Goal: Task Accomplishment & Management: Complete application form

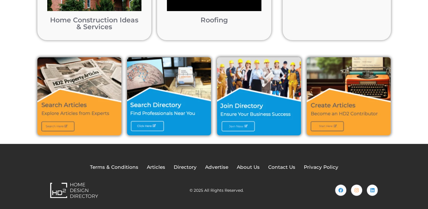
click at [237, 119] on img at bounding box center [259, 96] width 84 height 78
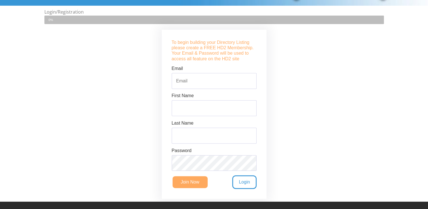
scroll to position [141, 0]
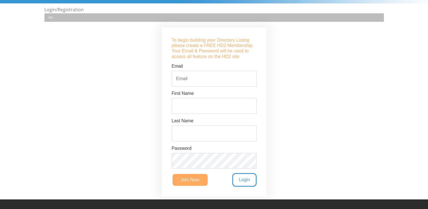
click at [199, 80] on input "Email" at bounding box center [214, 79] width 85 height 16
type input "[EMAIL_ADDRESS][DOMAIN_NAME]"
type input "ELK"
type input "SOLUTIONS"
drag, startPoint x: 124, startPoint y: 100, endPoint x: 107, endPoint y: 98, distance: 17.9
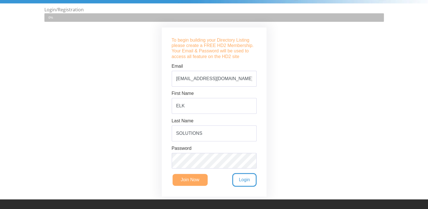
click at [112, 99] on div "Welcome Back ! Login to Build your Driectory Listing or Join Now for your Free …" at bounding box center [213, 112] width 339 height 174
drag, startPoint x: 208, startPoint y: 138, endPoint x: 95, endPoint y: 125, distance: 113.8
click at [87, 129] on div "Welcome Back ! Login to Build your Driectory Listing or Join Now for your Free …" at bounding box center [213, 112] width 339 height 174
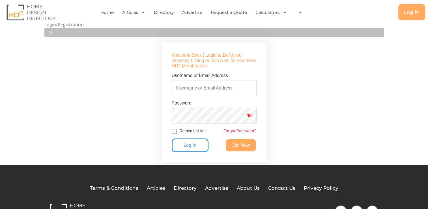
scroll to position [85, 0]
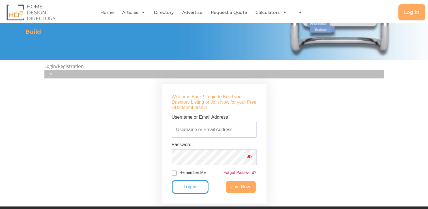
click at [140, 105] on div "Welcome Back ! Login to Build your Driectory Listing or Join Now for your Free …" at bounding box center [213, 143] width 339 height 125
click at [210, 130] on input "Username or Email Address" at bounding box center [214, 130] width 85 height 16
type input "[EMAIL_ADDRESS][DOMAIN_NAME]"
click at [199, 185] on input "Log In" at bounding box center [190, 187] width 37 height 14
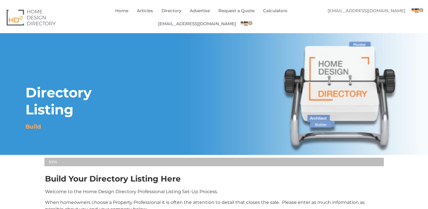
select select "Select Category"
select select
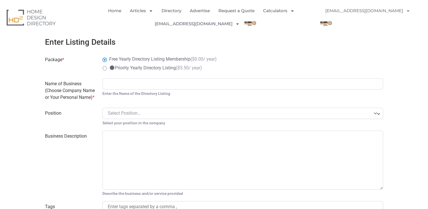
scroll to position [254, 0]
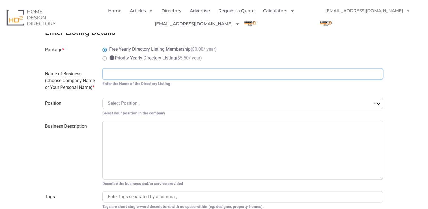
click at [122, 69] on input "Name of Business (Choose Company Name or Your Personal Name) *" at bounding box center [242, 73] width 280 height 11
paste input "Elk Grove Concrete Solutions"
paste input "Concrete Commercial Projects"
type input "Elk Grove Concrete Solutions - Concrete Commercial Projects"
click at [151, 100] on span "Select Position…" at bounding box center [239, 103] width 263 height 7
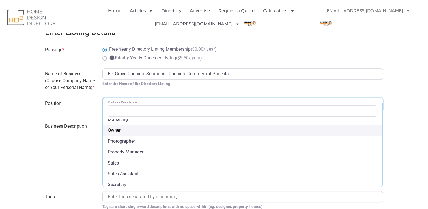
scroll to position [203, 0]
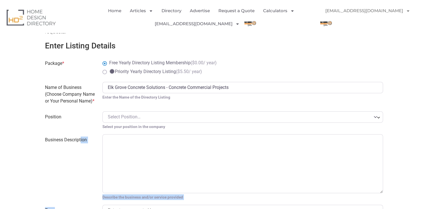
scroll to position [243, 0]
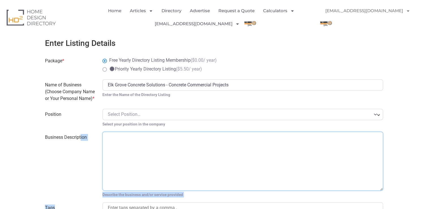
click at [148, 141] on textarea "Business Description" at bounding box center [242, 160] width 280 height 59
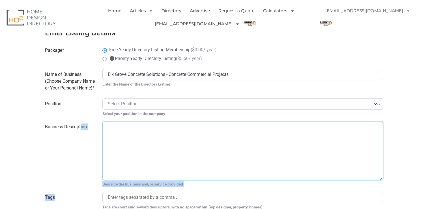
scroll to position [272, 0]
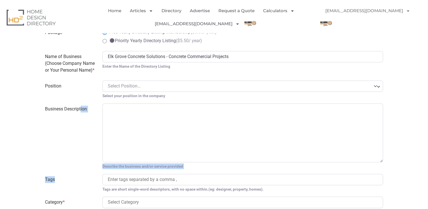
click at [91, 109] on label "Business Description" at bounding box center [70, 136] width 57 height 66
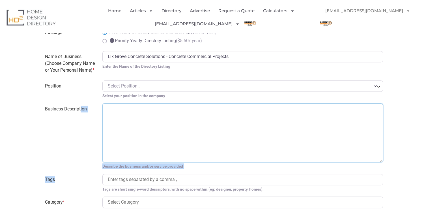
click at [102, 109] on textarea "Business Description" at bounding box center [242, 132] width 280 height 59
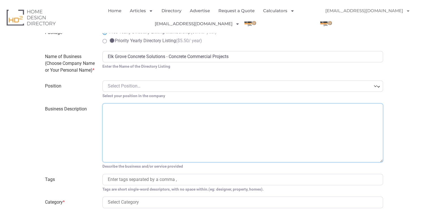
click at [115, 109] on textarea "Business Description" at bounding box center [242, 132] width 280 height 59
paste textarea "Elk Grove Concrete Solutions is your trusted partner for concrete commercial pr…"
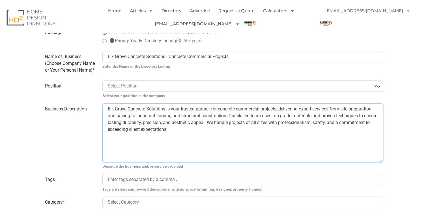
type textarea "Elk Grove Concrete Solutions is your trusted partner for concrete commercial pr…"
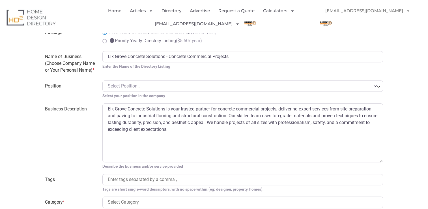
click at [88, 122] on label "Business Description" at bounding box center [70, 136] width 57 height 66
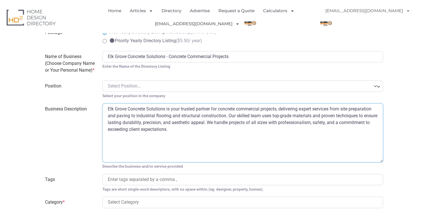
click at [102, 122] on textarea "Elk Grove Concrete Solutions is your trusted partner for concrete commercial pr…" at bounding box center [242, 132] width 280 height 59
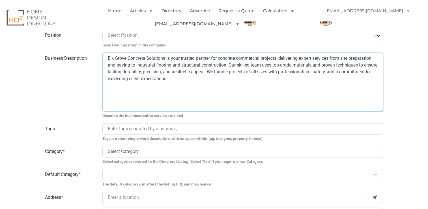
scroll to position [328, 0]
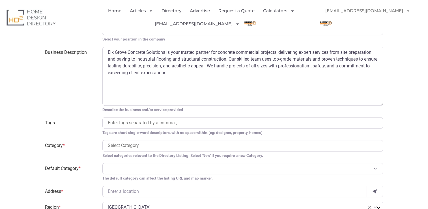
click at [155, 119] on input "search" at bounding box center [243, 122] width 270 height 7
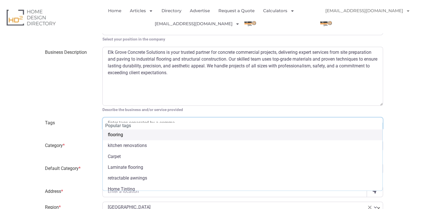
paste input "commercial concrete contractors Elk Grove CA, concrete services Elk Grove CA, c…"
type input "concrete contractors near me Elk Grove"
select select "commercial concrete contractors Elk Grove CA"
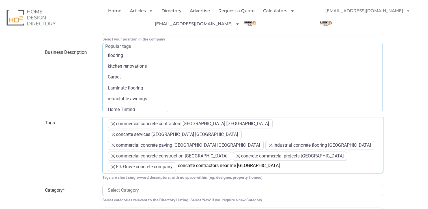
scroll to position [94, 0]
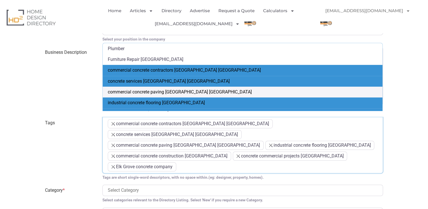
click at [78, 96] on label "Business Description" at bounding box center [70, 80] width 57 height 66
click at [102, 96] on textarea "Elk Grove Concrete Solutions is your trusted partner for concrete commercial pr…" at bounding box center [242, 76] width 280 height 59
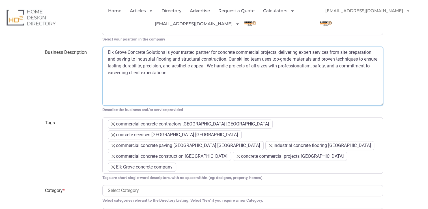
click at [185, 84] on textarea "Elk Grove Concrete Solutions is your trusted partner for concrete commercial pr…" at bounding box center [242, 76] width 280 height 59
click at [80, 102] on label "Business Description" at bounding box center [70, 80] width 57 height 66
click at [102, 102] on textarea "Elk Grove Concrete Solutions is your trusted partner for concrete commercial pr…" at bounding box center [242, 76] width 280 height 59
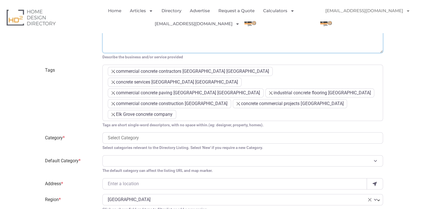
scroll to position [385, 0]
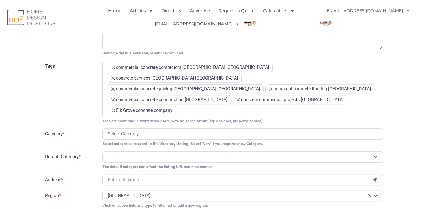
click at [123, 130] on input "search" at bounding box center [243, 133] width 270 height 7
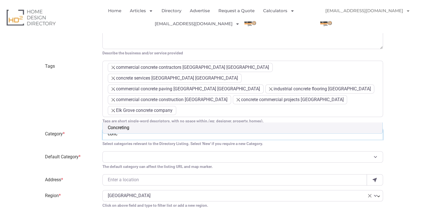
type input "conc"
select select "702"
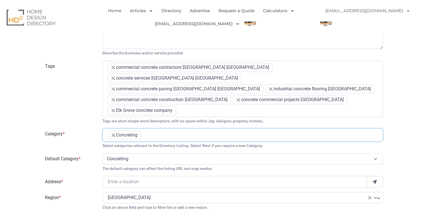
click at [91, 130] on label "Category *" at bounding box center [70, 138] width 57 height 20
click at [156, 130] on input "search" at bounding box center [151, 133] width 17 height 7
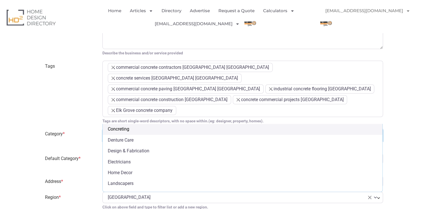
scroll to position [0, 0]
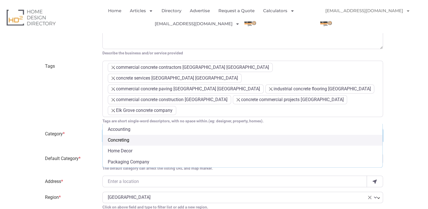
type input "c"
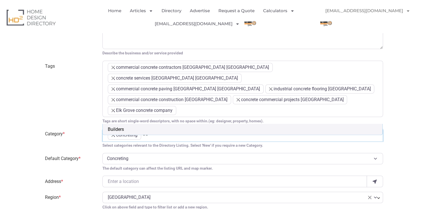
type input "b"
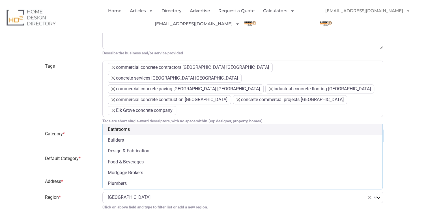
scroll to position [54, 0]
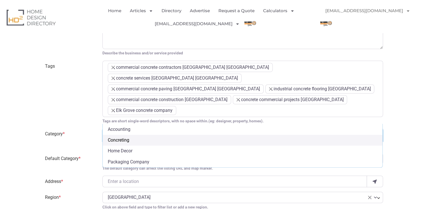
type input "c"
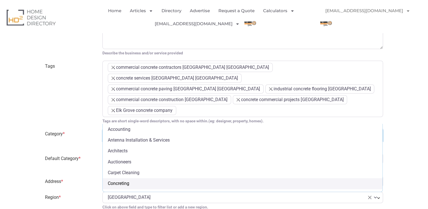
scroll to position [0, 0]
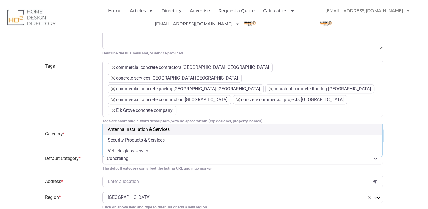
type input "s"
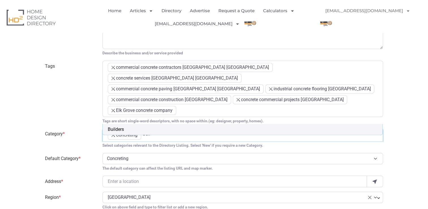
type input "buil"
select select "508"
click at [94, 128] on label "Category *" at bounding box center [70, 138] width 57 height 20
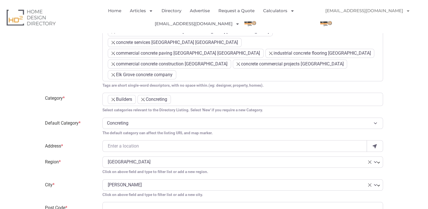
scroll to position [441, 0]
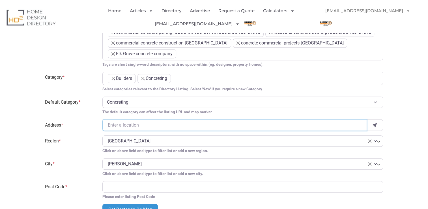
click at [119, 119] on input "Address *" at bounding box center [234, 124] width 264 height 11
click at [84, 135] on label "Region *" at bounding box center [70, 144] width 57 height 18
click at [102, 135] on select "Select region ACT Australian Capital Territory California Georgia Middle Atlant…" at bounding box center [102, 135] width 0 height 0
click at [118, 119] on input "Address *" at bounding box center [234, 124] width 264 height 11
type input "9260 Bendel Pl"
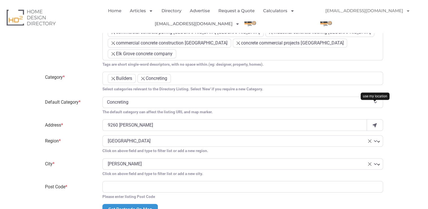
select select
type input "95624"
type input "(916) 831-7727"
type input "[EMAIL_ADDRESS][DOMAIN_NAME]"
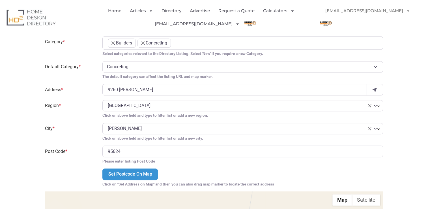
scroll to position [473, 0]
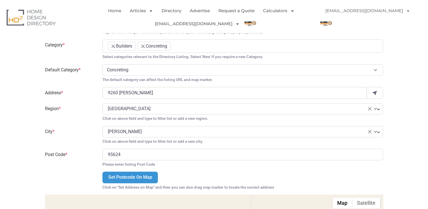
click at [123, 103] on div "Select region ACT Australian Capital Territory California Georgia Middle Atlant…" at bounding box center [242, 112] width 287 height 18
click at [132, 105] on span "× Northern Territory" at bounding box center [239, 108] width 263 height 7
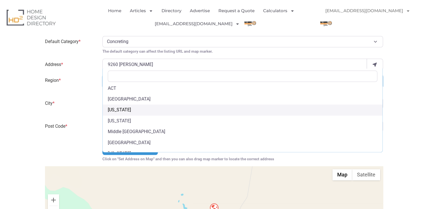
scroll to position [0, 0]
select select "California"
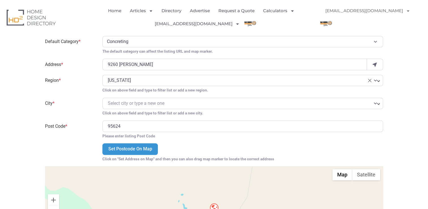
click at [85, 97] on label "City *" at bounding box center [70, 106] width 57 height 18
click at [102, 97] on select "Select city Corona Elk Grove Oakland" at bounding box center [102, 97] width 0 height 0
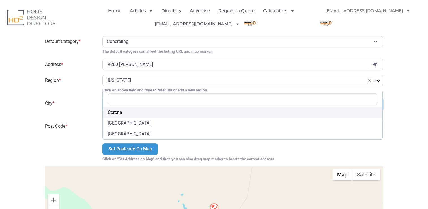
click at [118, 100] on span "Select city or type a new one" at bounding box center [136, 102] width 57 height 5
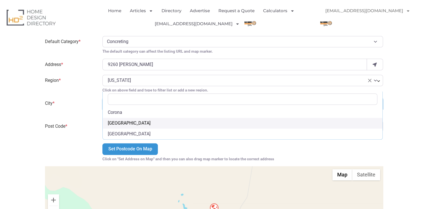
drag, startPoint x: 122, startPoint y: 119, endPoint x: 94, endPoint y: 111, distance: 29.4
select select "Elk Grove"
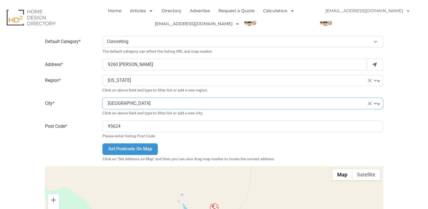
click at [83, 120] on label "Post Code *" at bounding box center [70, 129] width 57 height 18
click at [102, 120] on input "95624" at bounding box center [242, 125] width 280 height 11
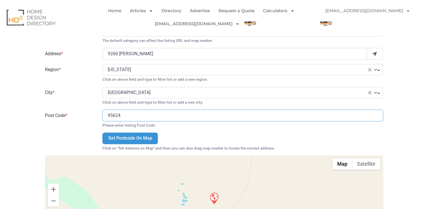
scroll to position [530, 0]
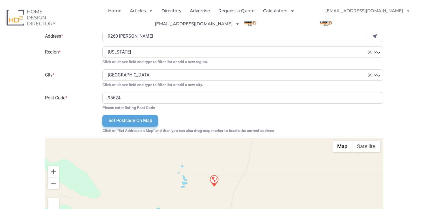
click at [122, 115] on input "Set Postcode On Map" at bounding box center [129, 120] width 55 height 11
type input "0872"
click at [268, 25] on ul "Home Articles Bathroom Renovation Ideas & Services Building Construction Materi…" at bounding box center [203, 17] width 232 height 26
